Goal: Task Accomplishment & Management: Complete application form

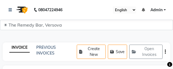
select select "8521"
select select "service"
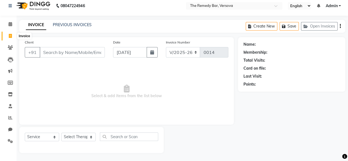
click at [11, 34] on icon at bounding box center [10, 36] width 3 height 4
select select "service"
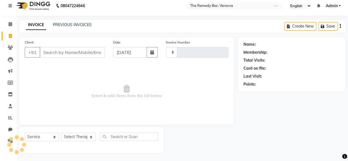
type input "0014"
select select "8521"
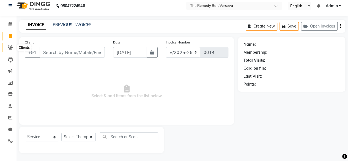
click at [13, 47] on span at bounding box center [10, 48] width 10 height 6
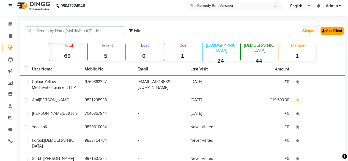
click at [173, 32] on link "Add Client" at bounding box center [331, 31] width 23 height 8
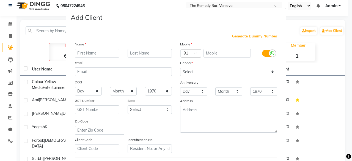
drag, startPoint x: 327, startPoint y: 31, endPoint x: 84, endPoint y: 51, distance: 244.3
click at [84, 51] on div "Name Email DOB Day 01 02 03 04 05 06 07 08 09 10 11 12 13 14 15 16 17 18 19 20 …" at bounding box center [123, 97] width 105 height 112
click at [84, 51] on input "text" at bounding box center [97, 53] width 45 height 9
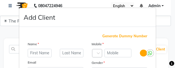
click at [149, 54] on icon at bounding box center [150, 53] width 4 height 5
click at [0, 0] on input "checkbox" at bounding box center [0, 0] width 0 height 0
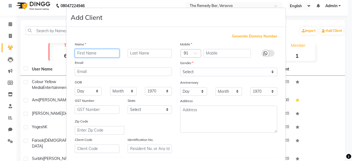
click at [95, 56] on input "text" at bounding box center [97, 53] width 45 height 9
type input "[PERSON_NAME]"
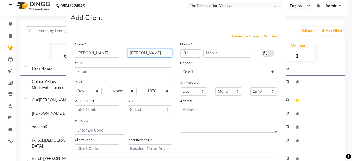
type input "[PERSON_NAME]"
click at [173, 55] on input "text" at bounding box center [227, 53] width 48 height 9
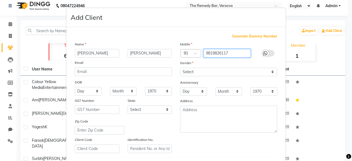
type input "9819826117"
click at [173, 54] on label at bounding box center [268, 53] width 12 height 7
click at [0, 0] on input "checkbox" at bounding box center [0, 0] width 0 height 0
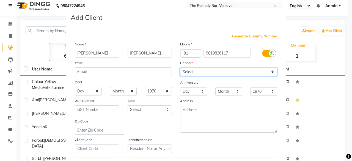
click at [173, 69] on select "Select [DEMOGRAPHIC_DATA] [DEMOGRAPHIC_DATA] Other Prefer Not To Say" at bounding box center [228, 72] width 97 height 9
select select "[DEMOGRAPHIC_DATA]"
click at [173, 68] on select "Select [DEMOGRAPHIC_DATA] [DEMOGRAPHIC_DATA] Other Prefer Not To Say" at bounding box center [228, 72] width 97 height 9
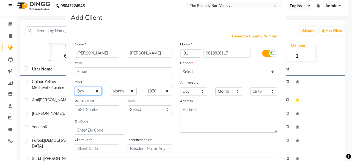
click at [88, 69] on select "Day 01 02 03 04 05 06 07 08 09 10 11 12 13 14 15 16 17 18 19 20 21 22 23 24 25 …" at bounding box center [88, 91] width 27 height 9
select select "14"
click at [75, 69] on select "Day 01 02 03 04 05 06 07 08 09 10 11 12 13 14 15 16 17 18 19 20 21 22 23 24 25 …" at bounding box center [88, 91] width 27 height 9
click at [117, 69] on select "Month January February March April May June July August September October Novem…" at bounding box center [123, 91] width 27 height 9
select select "01"
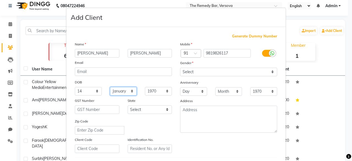
click at [110, 69] on select "Month January February March April May June July August September October Novem…" at bounding box center [123, 91] width 27 height 9
click at [160, 69] on select "1940 1941 1942 1943 1944 1945 1946 1947 1948 1949 1950 1951 1952 1953 1954 1955…" at bounding box center [158, 91] width 27 height 9
select select "2004"
click at [145, 69] on select "1940 1941 1942 1943 1944 1945 1946 1947 1948 1949 1950 1951 1952 1953 1954 1955…" at bounding box center [158, 91] width 27 height 9
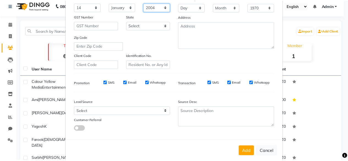
scroll to position [92, 0]
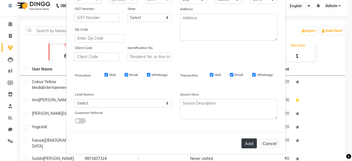
click at [173, 69] on button "Add" at bounding box center [248, 143] width 15 height 10
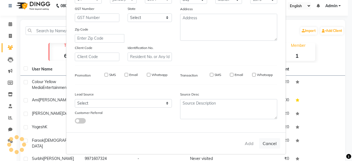
select select
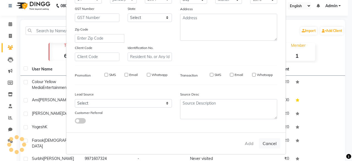
select select
checkbox input "false"
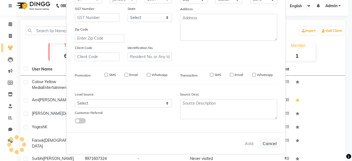
checkbox input "false"
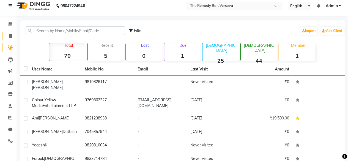
click at [9, 35] on icon at bounding box center [10, 36] width 3 height 4
select select "8521"
select select "service"
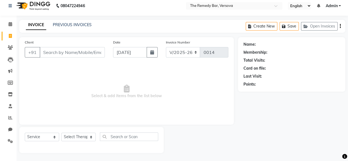
click at [56, 54] on input "Client" at bounding box center [72, 52] width 65 height 10
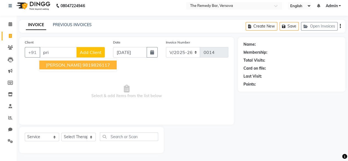
click at [55, 62] on span "[PERSON_NAME]" at bounding box center [63, 64] width 35 height 5
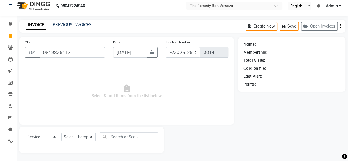
type input "9819826117"
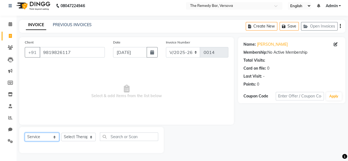
click at [49, 69] on select "Select Service Product Membership Package Voucher Prepaid Gift Card" at bounding box center [42, 136] width 34 height 9
select select "package"
click at [25, 69] on select "Select Service Product Membership Package Voucher Prepaid Gift Card" at bounding box center [42, 136] width 34 height 9
click at [77, 69] on select "Select Therapist [PERSON_NAME] S [PERSON_NAME] G [PERSON_NAME] C Puja B [PERSON…" at bounding box center [78, 136] width 34 height 9
select select "84609"
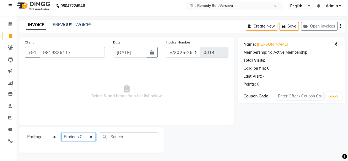
click at [61, 69] on select "Select Therapist [PERSON_NAME] S [PERSON_NAME] G [PERSON_NAME] C Puja B [PERSON…" at bounding box center [78, 136] width 34 height 9
click at [114, 69] on input "text" at bounding box center [129, 136] width 58 height 9
type input "q"
type input "1"
click at [136, 69] on input "15" at bounding box center [125, 136] width 51 height 9
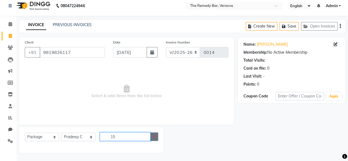
type input "15"
click at [156, 69] on button "button" at bounding box center [154, 136] width 8 height 9
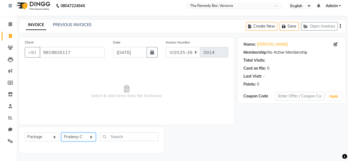
click at [70, 69] on select "Select Therapist [PERSON_NAME] S [PERSON_NAME] G [PERSON_NAME] C Puja B [PERSON…" at bounding box center [78, 136] width 34 height 9
click at [43, 69] on select "Select Service Product Membership Package Voucher Prepaid Gift Card" at bounding box center [42, 136] width 34 height 9
click at [25, 69] on select "Select Service Product Membership Package Voucher Prepaid Gift Card" at bounding box center [42, 136] width 34 height 9
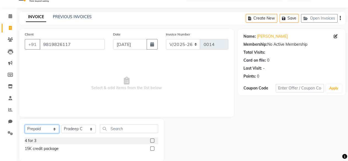
scroll to position [20, 0]
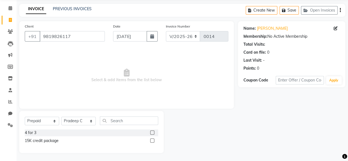
click at [152, 69] on label at bounding box center [152, 140] width 4 height 4
click at [152, 69] on input "checkbox" at bounding box center [152, 141] width 4 height 4
select select "select"
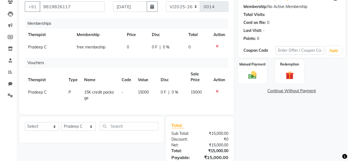
scroll to position [81, 0]
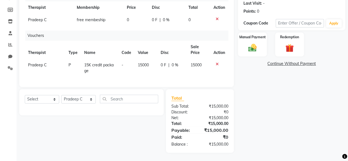
click at [173, 62] on span "0 %" at bounding box center [174, 65] width 7 height 6
select select "84609"
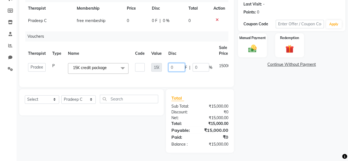
click at [173, 63] on input "0" at bounding box center [176, 67] width 16 height 9
type input "15"
click at [173, 54] on tr "Therapist Type Name Code Value Disc Sale Price Action" at bounding box center [138, 50] width 226 height 18
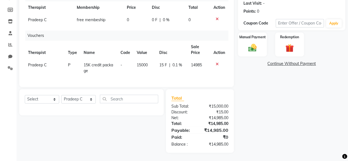
click at [167, 62] on div "15 F | 0.1 %" at bounding box center [171, 65] width 25 height 6
select select "84609"
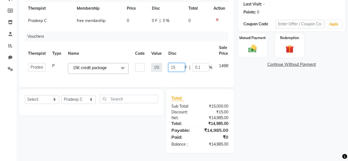
click at [173, 63] on input "15" at bounding box center [176, 67] width 16 height 9
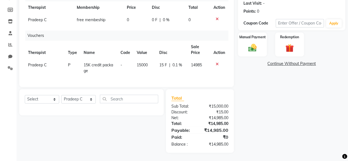
click at [166, 62] on span "15 F" at bounding box center [163, 65] width 8 height 6
select select "84609"
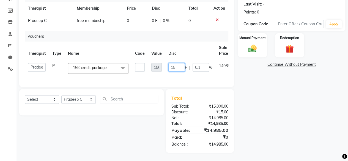
click at [172, 63] on input "15" at bounding box center [176, 67] width 16 height 9
click at [173, 63] on input "15" at bounding box center [176, 67] width 16 height 9
type input "1"
click at [173, 69] on div "Name: [PERSON_NAME] Membership: No Active Membership Total Visits: Card on file…" at bounding box center [293, 58] width 111 height 187
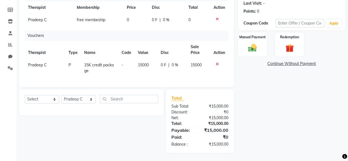
scroll to position [81, 0]
click at [173, 61] on link "Continue Without Payment" at bounding box center [291, 64] width 105 height 6
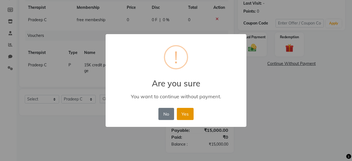
click at [173, 69] on button "Yes" at bounding box center [185, 114] width 17 height 12
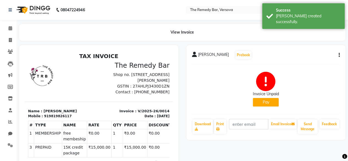
scroll to position [8, 0]
click at [10, 28] on icon at bounding box center [11, 28] width 4 height 4
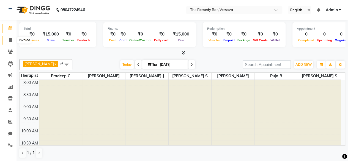
click at [11, 40] on icon at bounding box center [10, 40] width 3 height 4
select select "8521"
select select "service"
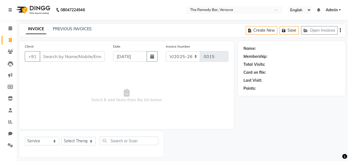
click at [75, 57] on input "Client" at bounding box center [72, 56] width 65 height 10
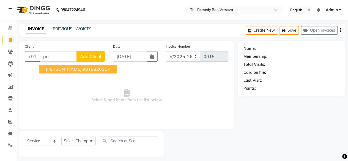
click at [62, 67] on span "[PERSON_NAME]" at bounding box center [63, 68] width 35 height 5
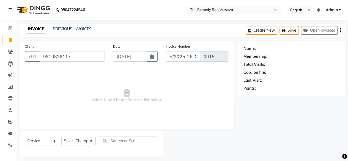
type input "9819826117"
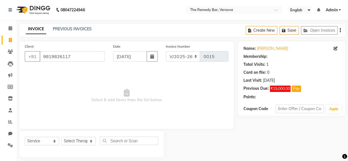
select select "1: Object"
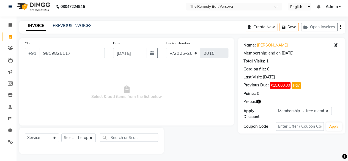
scroll to position [4, 0]
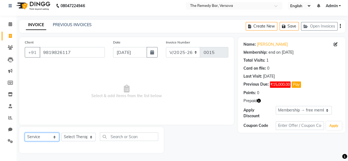
click at [53, 69] on select "Select Service Product Membership Package Voucher Prepaid Gift Card" at bounding box center [42, 136] width 34 height 9
click at [25, 69] on select "Select Service Product Membership Package Voucher Prepaid Gift Card" at bounding box center [42, 136] width 34 height 9
click at [70, 69] on select "Select Therapist [PERSON_NAME] S [PERSON_NAME] G [PERSON_NAME] C Puja B [PERSON…" at bounding box center [78, 136] width 34 height 9
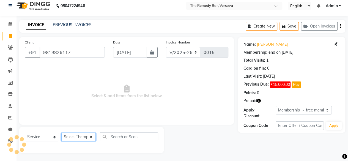
select select "84609"
click at [61, 69] on select "Select Therapist [PERSON_NAME] S [PERSON_NAME] G [PERSON_NAME] C Puja B [PERSON…" at bounding box center [78, 136] width 34 height 9
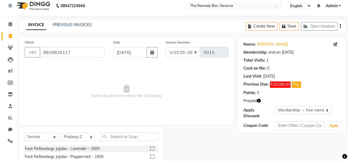
click at [150, 69] on label at bounding box center [152, 148] width 4 height 4
click at [150, 69] on input "checkbox" at bounding box center [152, 149] width 4 height 4
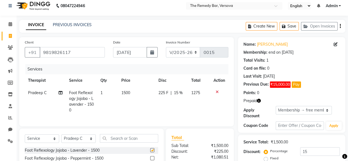
checkbox input "false"
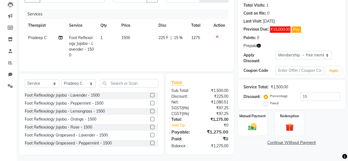
scroll to position [65, 0]
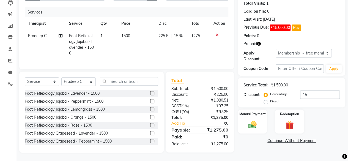
click at [173, 69] on link "Continue Without Payment" at bounding box center [291, 141] width 105 height 6
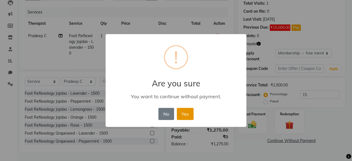
click at [173, 69] on button "Yes" at bounding box center [185, 114] width 17 height 12
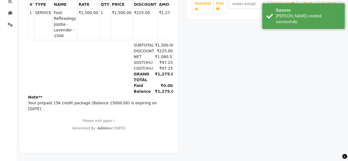
scroll to position [8, 0]
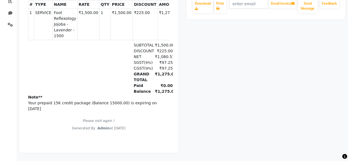
click at [109, 69] on p "Your prepaid 15K credit package (Balance 15000.00) is expiring on [DATE]" at bounding box center [98, 106] width 141 height 12
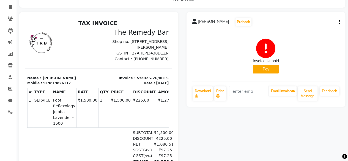
scroll to position [14, 0]
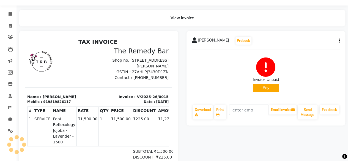
click at [173, 43] on div "[PERSON_NAME] Prebook Invoice Unpaid Pay Download Print Email Invoice Send Mess…" at bounding box center [265, 78] width 159 height 95
click at [173, 41] on icon "button" at bounding box center [338, 41] width 1 height 0
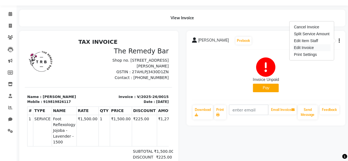
click at [173, 48] on div "Edit Invoice" at bounding box center [311, 47] width 38 height 7
select select "service"
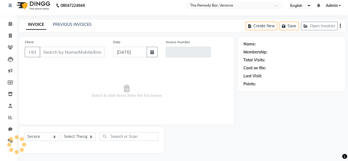
scroll to position [4, 0]
type input "9819826117"
type input "V/2025-26/0015"
select select "1: Object"
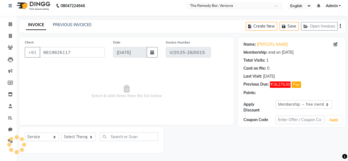
select select "select"
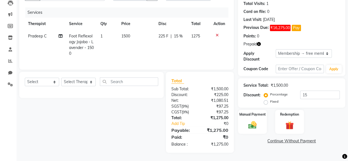
scroll to position [0, 0]
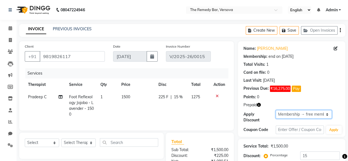
click at [173, 69] on select "Select Membership → free membeship" at bounding box center [303, 114] width 56 height 9
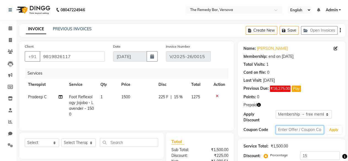
click at [173, 69] on input "text" at bounding box center [299, 129] width 48 height 9
click at [173, 69] on span "Prepaid" at bounding box center [249, 105] width 13 height 6
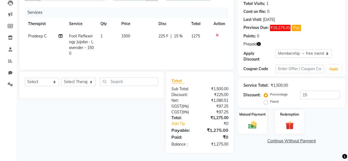
scroll to position [64, 0]
click at [173, 69] on input "15" at bounding box center [320, 94] width 40 height 9
click at [173, 69] on img at bounding box center [289, 125] width 14 height 11
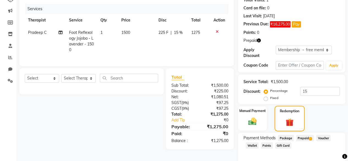
scroll to position [88, 0]
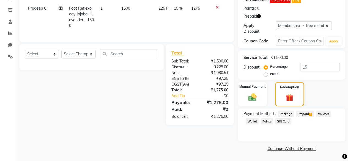
click at [173, 69] on span "Prepaid 1" at bounding box center [305, 113] width 18 height 6
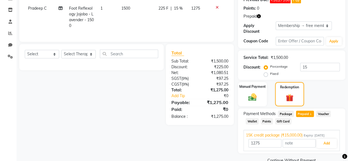
scroll to position [100, 0]
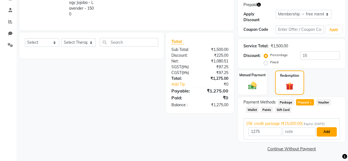
click at [173, 69] on button "Add" at bounding box center [326, 131] width 20 height 9
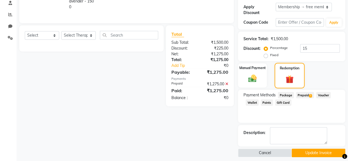
scroll to position [111, 0]
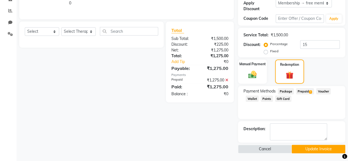
click at [173, 69] on button "Update Invoice" at bounding box center [318, 149] width 54 height 9
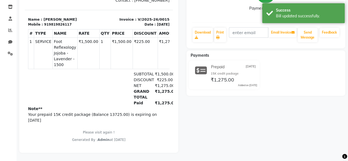
scroll to position [41, 0]
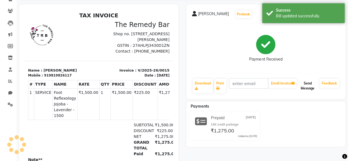
click at [173, 69] on button "Send Message" at bounding box center [307, 86] width 20 height 14
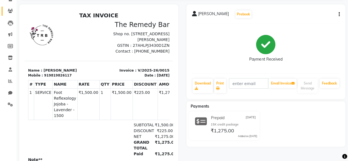
scroll to position [0, 0]
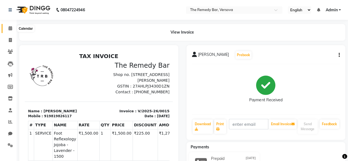
click at [9, 30] on icon at bounding box center [11, 28] width 4 height 4
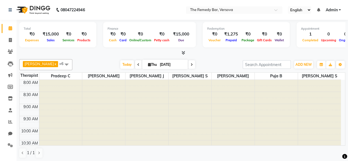
click at [138, 65] on span at bounding box center [138, 64] width 7 height 9
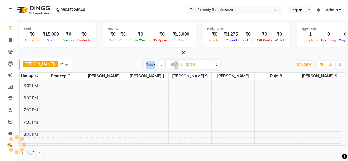
click at [138, 65] on div "[DATE] [DATE]" at bounding box center [181, 64] width 213 height 8
click at [162, 63] on span at bounding box center [161, 64] width 7 height 9
click at [162, 63] on span at bounding box center [162, 64] width 7 height 9
type input "[DATE]"
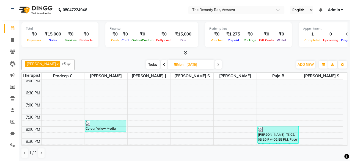
scroll to position [0, 0]
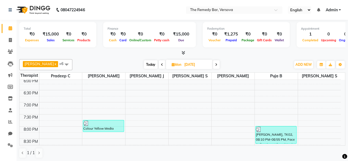
drag, startPoint x: 281, startPoint y: 133, endPoint x: 295, endPoint y: 133, distance: 13.5
click at [173, 69] on div "[PERSON_NAME], TK02, 08:10 PM-08:55 PM, Face Reflexology Lift and Sculpt - 1800" at bounding box center [275, 134] width 41 height 17
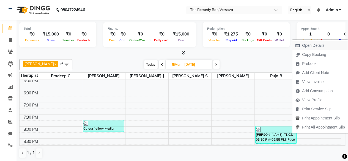
click at [173, 48] on span "Open Details" at bounding box center [309, 45] width 35 height 9
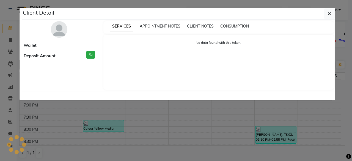
select select "3"
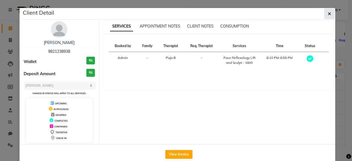
click at [173, 16] on icon "button" at bounding box center [329, 14] width 3 height 4
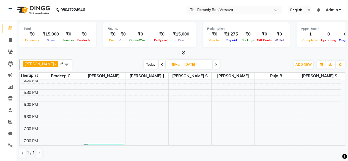
scroll to position [219, 0]
click at [173, 65] on button "Toggle Dropdown" at bounding box center [340, 65] width 9 height 8
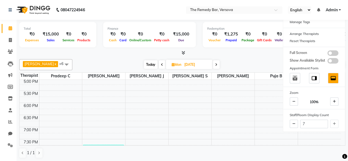
click at [95, 59] on div "[PERSON_NAME] x [PERSON_NAME] x [PERSON_NAME] x [PERSON_NAME] x Puja [PERSON_NA…" at bounding box center [182, 64] width 326 height 11
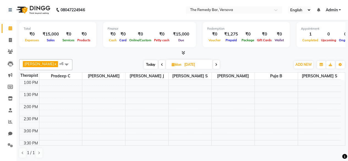
scroll to position [109, 0]
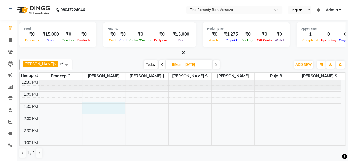
drag, startPoint x: 107, startPoint y: 109, endPoint x: 112, endPoint y: 105, distance: 6.7
click at [112, 69] on div "8:00 AM 8:30 AM 9:00 AM 9:30 AM 10:00 AM 10:30 AM 11:00 AM 11:30 AM 12:00 PM 12…" at bounding box center [180, 128] width 321 height 314
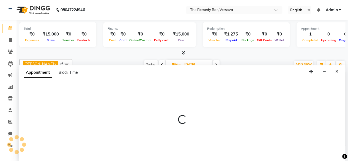
select select "84610"
select select "810"
select select "tentative"
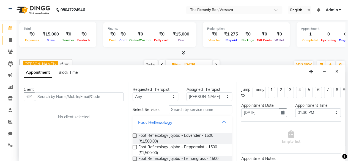
click at [12, 36] on link "Invoice" at bounding box center [8, 40] width 13 height 9
select select "8521"
select select "service"
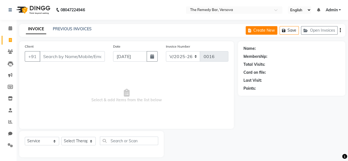
click at [173, 30] on button "Create New" at bounding box center [261, 30] width 32 height 9
select select "8521"
select select "service"
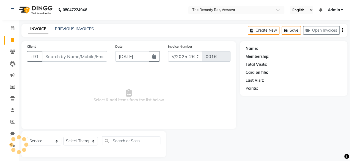
scroll to position [4, 0]
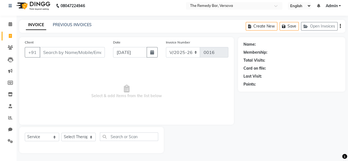
click at [173, 48] on div "Name: Membership: Total Visits: Card on file: Last Visit: Points:" at bounding box center [291, 63] width 96 height 48
click at [65, 54] on input "Client" at bounding box center [72, 52] width 65 height 10
click at [9, 48] on icon at bounding box center [10, 47] width 5 height 4
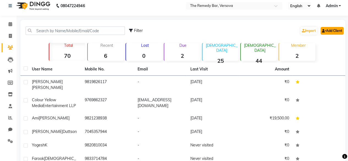
click at [173, 27] on link "Add Client" at bounding box center [331, 31] width 23 height 8
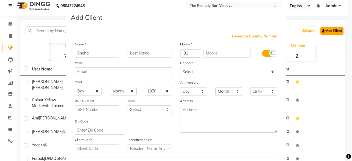
type input "Sneha"
type input "[PERSON_NAME]"
click at [173, 52] on input "text" at bounding box center [227, 53] width 48 height 9
type input "9833145633"
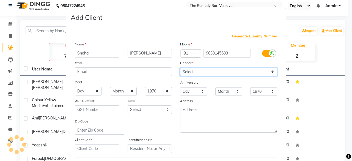
click at [173, 69] on select "Select [DEMOGRAPHIC_DATA] [DEMOGRAPHIC_DATA] Other Prefer Not To Say" at bounding box center [228, 72] width 97 height 9
select select "[DEMOGRAPHIC_DATA]"
click at [173, 68] on select "Select [DEMOGRAPHIC_DATA] [DEMOGRAPHIC_DATA] Other Prefer Not To Say" at bounding box center [228, 72] width 97 height 9
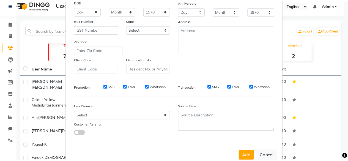
scroll to position [92, 0]
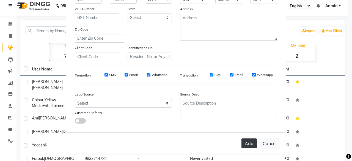
click at [173, 69] on button "Add" at bounding box center [248, 143] width 15 height 10
select select
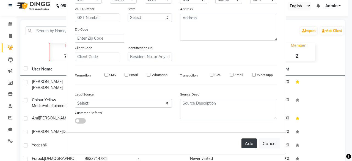
select select
checkbox input "false"
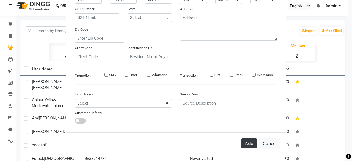
checkbox input "false"
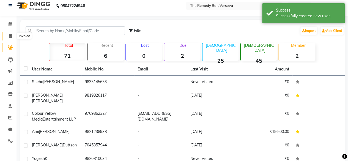
click at [10, 37] on icon at bounding box center [10, 36] width 3 height 4
select select "8521"
select select "service"
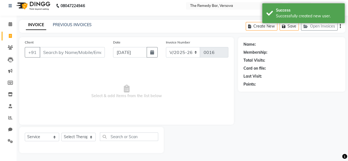
click at [9, 20] on li "Calendar" at bounding box center [8, 24] width 16 height 12
click at [9, 24] on icon at bounding box center [11, 24] width 4 height 4
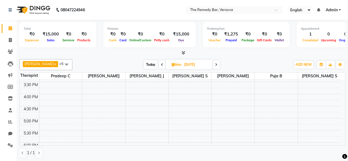
scroll to position [179, 0]
click at [173, 69] on div "8:00 AM 8:30 AM 9:00 AM 9:30 AM 10:00 AM 10:30 AM 11:00 AM 11:30 AM 12:00 PM 12…" at bounding box center [180, 58] width 321 height 314
select select "84613"
select select "960"
select select "tentative"
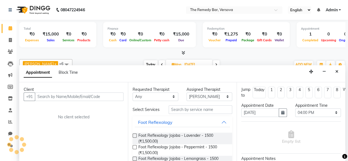
scroll to position [0, 0]
click at [149, 69] on select "Any [PERSON_NAME] S [PERSON_NAME] B Kajal G Pradeep C Puja B [PERSON_NAME] J" at bounding box center [155, 96] width 46 height 9
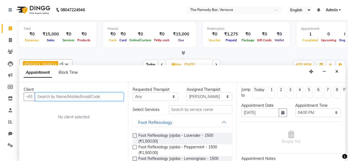
click at [74, 69] on input "text" at bounding box center [79, 96] width 88 height 9
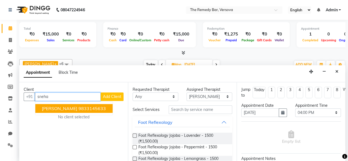
click at [62, 69] on span "[PERSON_NAME]" at bounding box center [59, 108] width 35 height 5
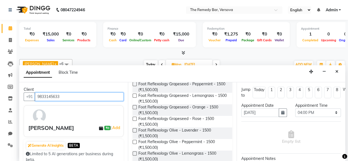
scroll to position [116, 0]
type input "9833145633"
click at [135, 69] on label at bounding box center [134, 130] width 4 height 4
click at [135, 69] on input "checkbox" at bounding box center [134, 131] width 4 height 4
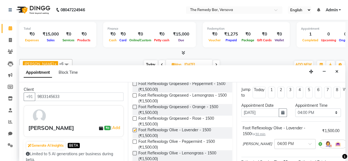
checkbox input "false"
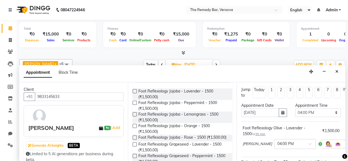
scroll to position [0, 0]
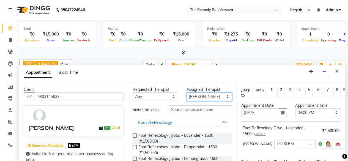
click at [173, 69] on select "Select [PERSON_NAME] S [PERSON_NAME] B Kajal G Pradeep C Puja B [PERSON_NAME] J" at bounding box center [209, 96] width 46 height 9
select select "84614"
click at [173, 69] on select "Select [PERSON_NAME] S [PERSON_NAME] B Kajal G Pradeep C Puja B [PERSON_NAME] J" at bounding box center [209, 96] width 46 height 9
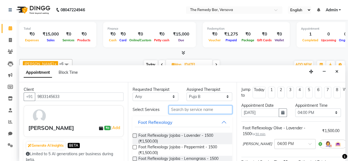
click at [173, 69] on input "text" at bounding box center [199, 109] width 63 height 9
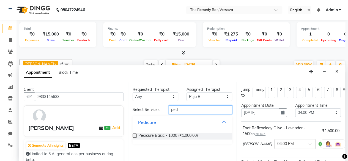
type input "ped"
click at [135, 69] on label at bounding box center [134, 135] width 4 height 4
click at [135, 69] on input "checkbox" at bounding box center [134, 136] width 4 height 4
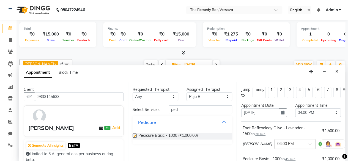
checkbox input "false"
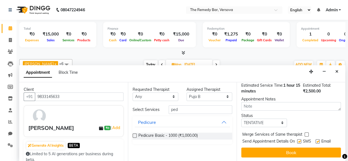
scroll to position [106, 0]
click at [173, 69] on select "Select TENTATIVE CONFIRM UPCOMING" at bounding box center [264, 122] width 46 height 9
select select "confirm booking"
click at [173, 69] on select "Select TENTATIVE CONFIRM UPCOMING" at bounding box center [264, 122] width 46 height 9
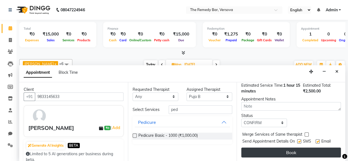
click at [173, 69] on button "Book" at bounding box center [290, 152] width 99 height 10
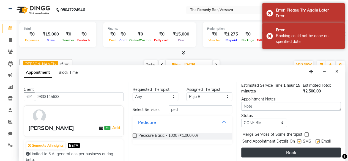
click at [173, 69] on button "Book" at bounding box center [290, 152] width 99 height 10
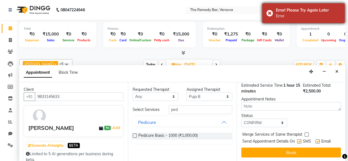
click at [173, 10] on div "Error! Please Try Again Later Error" at bounding box center [303, 13] width 82 height 20
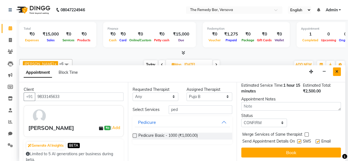
click at [173, 69] on icon "Close" at bounding box center [336, 72] width 3 height 4
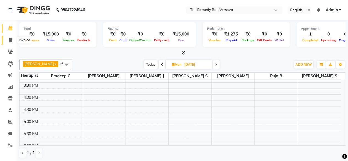
click at [13, 39] on span at bounding box center [10, 40] width 10 height 6
select select "service"
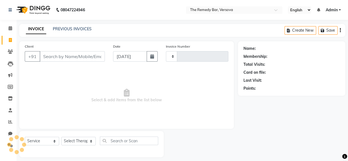
type input "0016"
select select "8521"
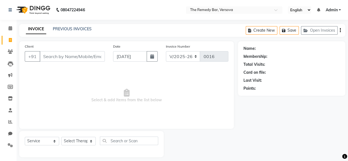
click at [65, 58] on input "Client" at bounding box center [72, 56] width 65 height 10
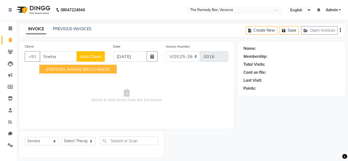
click at [67, 69] on span "[PERSON_NAME]" at bounding box center [63, 68] width 35 height 5
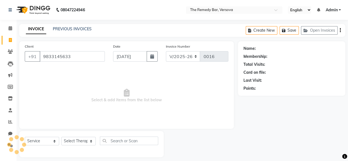
type input "9833145633"
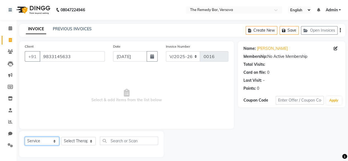
click at [51, 69] on select "Select Service Product Membership Package Voucher Prepaid Gift Card" at bounding box center [42, 141] width 34 height 9
click at [85, 69] on select "Select Therapist [PERSON_NAME] S [PERSON_NAME] G [PERSON_NAME] C Puja B [PERSON…" at bounding box center [78, 141] width 34 height 9
select select "84613"
click at [61, 69] on select "Select Therapist [PERSON_NAME] S [PERSON_NAME] G [PERSON_NAME] C Puja B [PERSON…" at bounding box center [78, 141] width 34 height 9
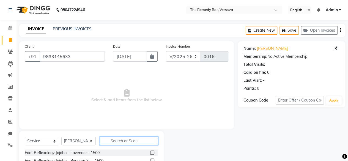
click at [115, 69] on input "text" at bounding box center [129, 140] width 58 height 9
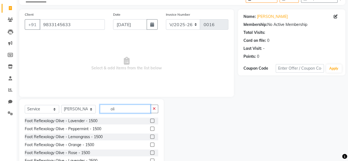
type input "oli"
click at [150, 69] on label at bounding box center [152, 120] width 4 height 4
click at [150, 69] on input "checkbox" at bounding box center [152, 121] width 4 height 4
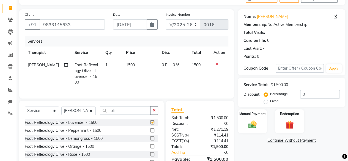
checkbox input "false"
click at [78, 69] on select "Select Therapist [PERSON_NAME] S [PERSON_NAME] G [PERSON_NAME] C Puja B [PERSON…" at bounding box center [78, 110] width 34 height 9
select select "84614"
click at [61, 69] on select "Select Therapist [PERSON_NAME] S [PERSON_NAME] G [PERSON_NAME] C Puja B [PERSON…" at bounding box center [78, 110] width 34 height 9
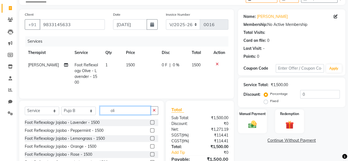
click at [127, 69] on input "oli" at bounding box center [125, 110] width 51 height 9
type input "o"
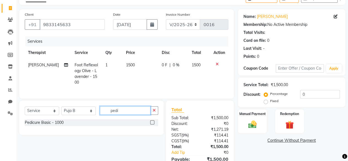
type input "pedi"
click at [152, 69] on label at bounding box center [152, 122] width 4 height 4
click at [152, 69] on input "checkbox" at bounding box center [152, 123] width 4 height 4
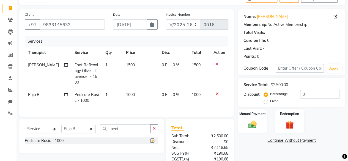
checkbox input "false"
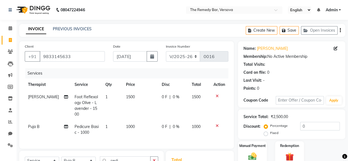
scroll to position [28, 0]
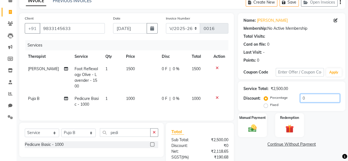
click at [173, 69] on input "0" at bounding box center [320, 98] width 40 height 9
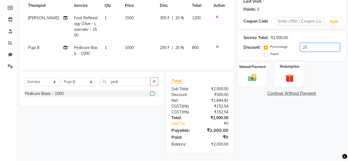
scroll to position [60, 0]
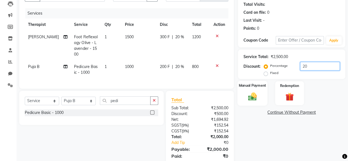
type input "20"
click at [173, 69] on img at bounding box center [252, 96] width 14 height 10
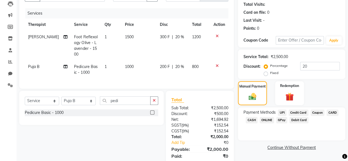
click at [173, 69] on span "ONLINE" at bounding box center [266, 120] width 14 height 6
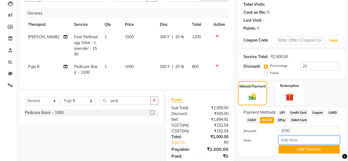
click at [173, 69] on input "Note:" at bounding box center [308, 139] width 61 height 9
click at [173, 69] on input "Treatmentdoneon [PHONE_NUMBER]" at bounding box center [308, 139] width 61 height 9
type input "Treatmentdoneon [DATE]"
click at [173, 69] on div at bounding box center [256, 149] width 35 height 9
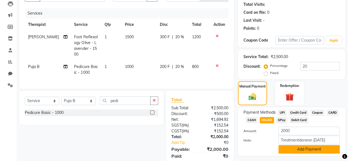
click at [173, 69] on button "Add Payment" at bounding box center [308, 149] width 61 height 9
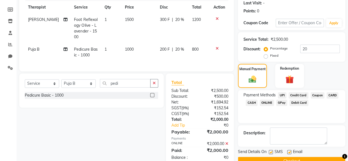
scroll to position [94, 0]
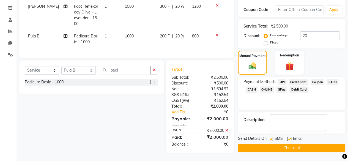
click at [173, 69] on button "Checkout" at bounding box center [291, 147] width 107 height 9
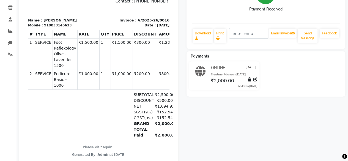
scroll to position [44, 0]
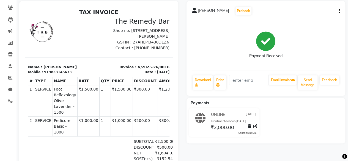
select select "8521"
select select "service"
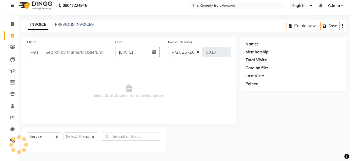
scroll to position [4, 0]
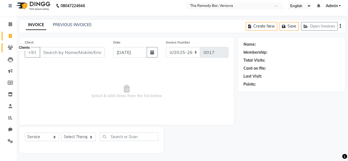
click at [10, 48] on icon at bounding box center [10, 47] width 5 height 4
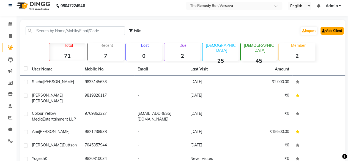
click at [173, 32] on link "Add Client" at bounding box center [331, 31] width 23 height 8
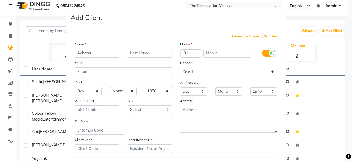
type input "Aahana"
type input "Mehta"
click at [173, 52] on input "text" at bounding box center [227, 53] width 48 height 9
click at [173, 57] on input "96" at bounding box center [227, 53] width 48 height 9
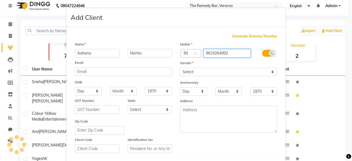
type input "9619264992"
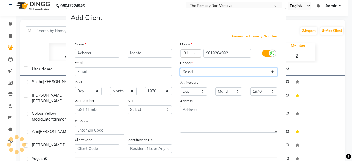
click at [173, 69] on select "Select [DEMOGRAPHIC_DATA] [DEMOGRAPHIC_DATA] Other Prefer Not To Say" at bounding box center [228, 72] width 97 height 9
select select "[DEMOGRAPHIC_DATA]"
click at [173, 68] on select "Select [DEMOGRAPHIC_DATA] [DEMOGRAPHIC_DATA] Other Prefer Not To Say" at bounding box center [228, 72] width 97 height 9
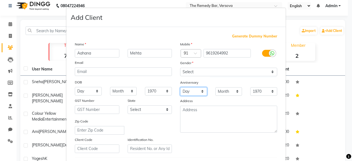
click at [173, 69] on select "Day 01 02 03 04 05 06 07 08 09 10 11 12 13 14 15 16 17 18 19 20 21 22 23 24 25 …" at bounding box center [193, 91] width 27 height 9
click at [173, 69] on div "Mobile Country Code × 91 9619264992 Gender Select [DEMOGRAPHIC_DATA] [DEMOGRAPH…" at bounding box center [228, 97] width 105 height 112
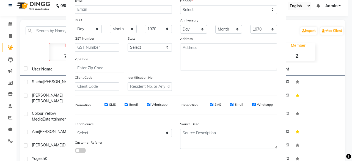
scroll to position [92, 0]
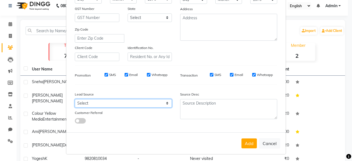
click at [121, 69] on select "Select Walk-in Referral Internet Friend Word of Mouth Advertisement Facebook Ju…" at bounding box center [123, 103] width 97 height 9
select select "55699"
click at [75, 69] on select "Select Walk-in Referral Internet Friend Word of Mouth Advertisement Facebook Ju…" at bounding box center [123, 103] width 97 height 9
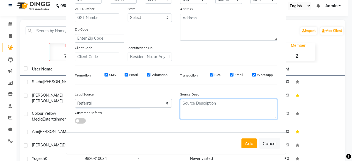
click at [173, 69] on textarea at bounding box center [228, 109] width 97 height 20
type textarea "[PERSON_NAME]"
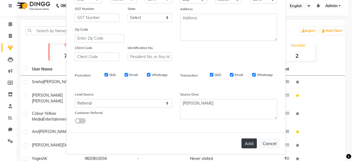
click at [173, 69] on button "Add" at bounding box center [248, 143] width 15 height 10
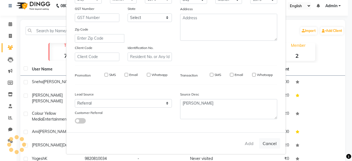
select select
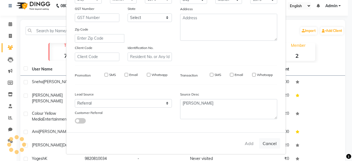
select select
checkbox input "false"
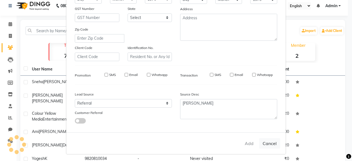
checkbox input "false"
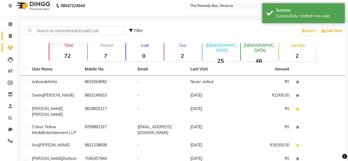
click at [5, 40] on link "Invoice" at bounding box center [8, 36] width 13 height 9
select select "8521"
select select "service"
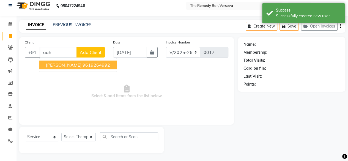
click at [72, 62] on span "[PERSON_NAME]" at bounding box center [63, 64] width 35 height 5
type input "9619264992"
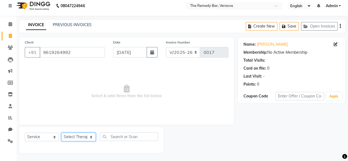
click at [80, 69] on select "Select Therapist [PERSON_NAME] S [PERSON_NAME] G [PERSON_NAME] C Puja B [PERSON…" at bounding box center [78, 136] width 34 height 9
select select "84615"
click at [61, 69] on select "Select Therapist [PERSON_NAME] S [PERSON_NAME] G [PERSON_NAME] C Puja B [PERSON…" at bounding box center [78, 136] width 34 height 9
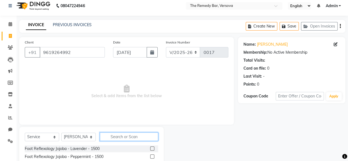
click at [123, 69] on input "text" at bounding box center [129, 136] width 58 height 9
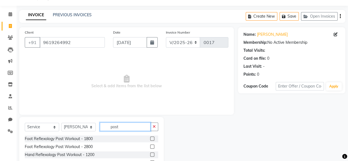
type input "post"
click at [152, 69] on label at bounding box center [152, 138] width 4 height 4
click at [152, 69] on input "checkbox" at bounding box center [152, 139] width 4 height 4
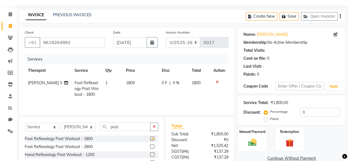
checkbox input "false"
click at [77, 69] on select "Select Therapist [PERSON_NAME] S [PERSON_NAME] G [PERSON_NAME] C Puja B [PERSON…" at bounding box center [78, 127] width 34 height 9
select select "84613"
click at [61, 69] on select "Select Therapist [PERSON_NAME] S [PERSON_NAME] G [PERSON_NAME] C Puja B [PERSON…" at bounding box center [78, 127] width 34 height 9
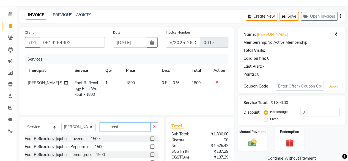
click at [114, 69] on input "post" at bounding box center [125, 126] width 51 height 9
click at [129, 69] on input "post" at bounding box center [125, 126] width 51 height 9
type input "p"
type input "face"
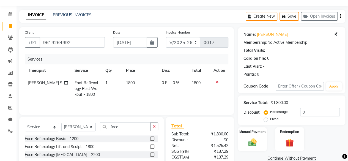
click at [152, 69] on label at bounding box center [152, 138] width 4 height 4
click at [152, 69] on input "checkbox" at bounding box center [152, 139] width 4 height 4
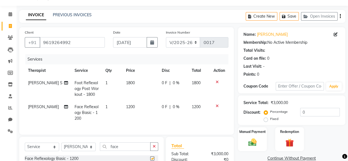
checkbox input "false"
click at [173, 69] on input "0" at bounding box center [320, 112] width 40 height 9
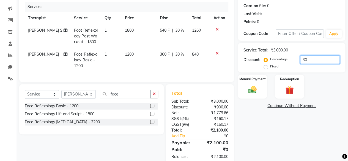
scroll to position [82, 0]
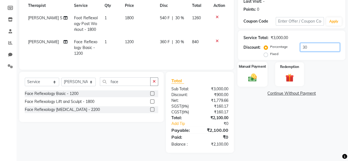
type input "30"
click at [173, 69] on img at bounding box center [252, 77] width 14 height 10
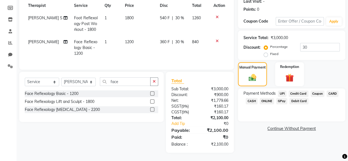
click at [173, 69] on span "ONLINE" at bounding box center [266, 101] width 14 height 6
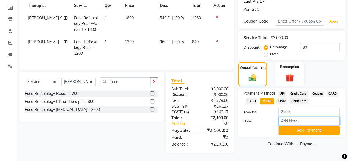
click at [173, 69] on input "Note:" at bounding box center [308, 121] width 61 height 9
type input "Friends & Family discount 30%"
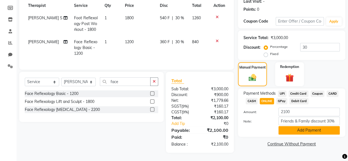
click at [173, 69] on button "Add Payment" at bounding box center [308, 130] width 61 height 9
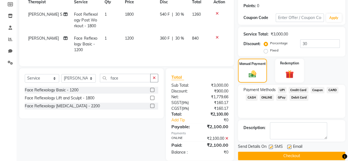
click at [173, 69] on button "Checkout" at bounding box center [291, 155] width 107 height 9
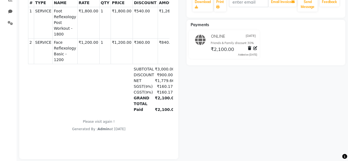
scroll to position [122, 0]
select select "service"
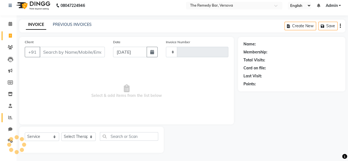
type input "0018"
select select "8521"
